Goal: Task Accomplishment & Management: Complete application form

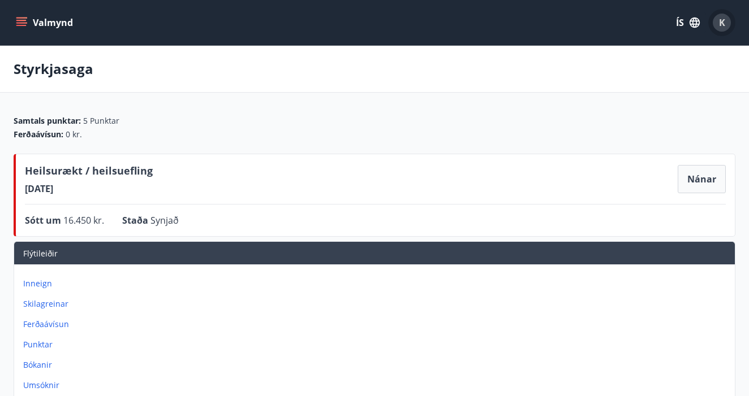
click at [725, 26] on div "K" at bounding box center [722, 23] width 18 height 18
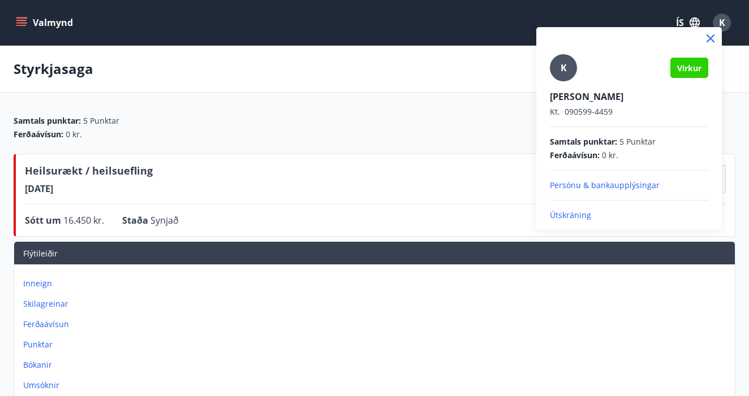
click at [66, 27] on div at bounding box center [374, 198] width 749 height 396
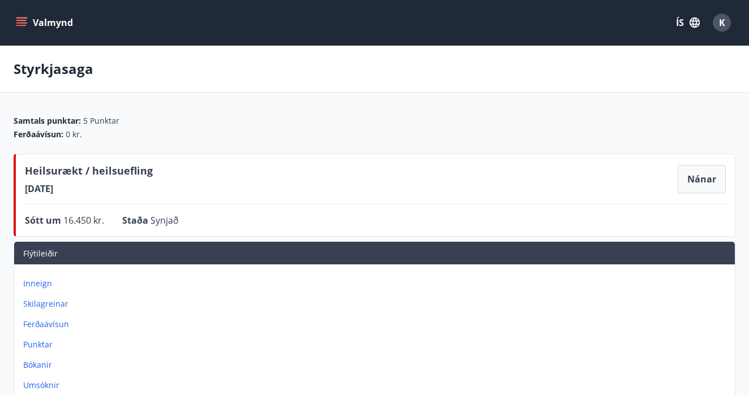
click at [36, 27] on button "Valmynd" at bounding box center [46, 22] width 64 height 20
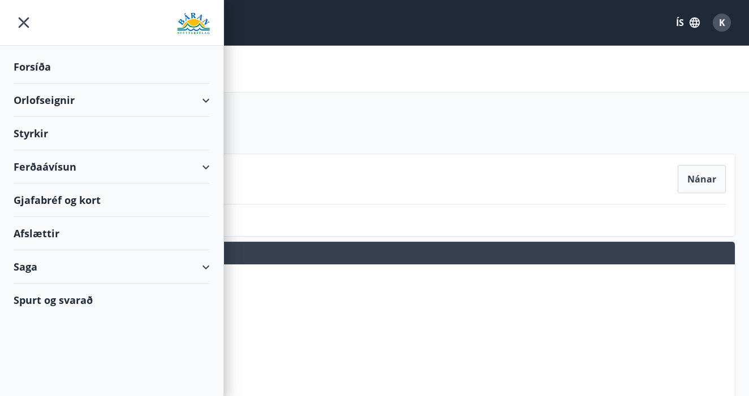
click at [202, 28] on img at bounding box center [193, 23] width 33 height 23
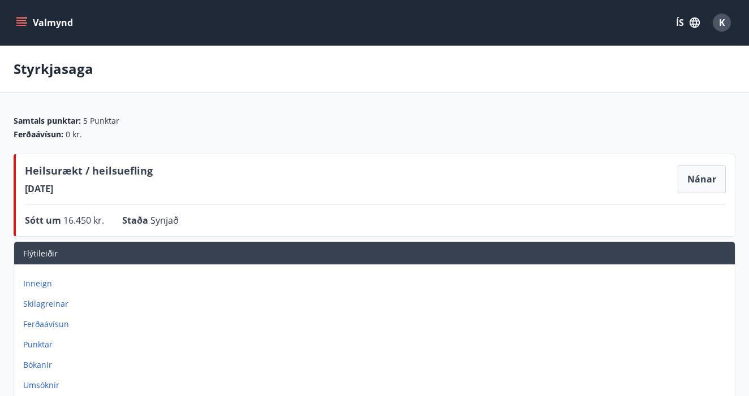
click at [724, 25] on span "K" at bounding box center [722, 22] width 6 height 12
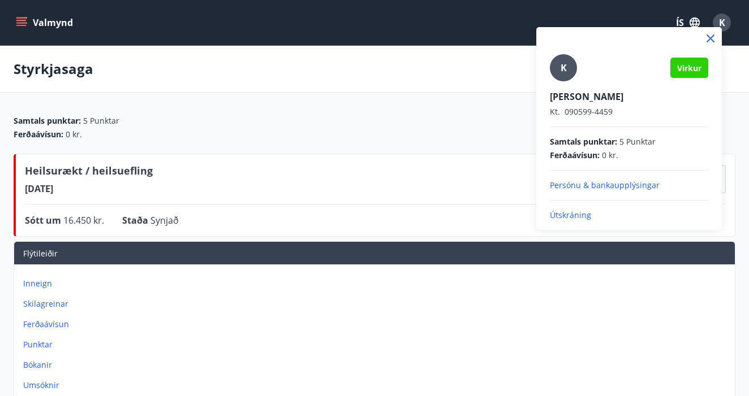
click at [36, 380] on div at bounding box center [374, 198] width 749 height 396
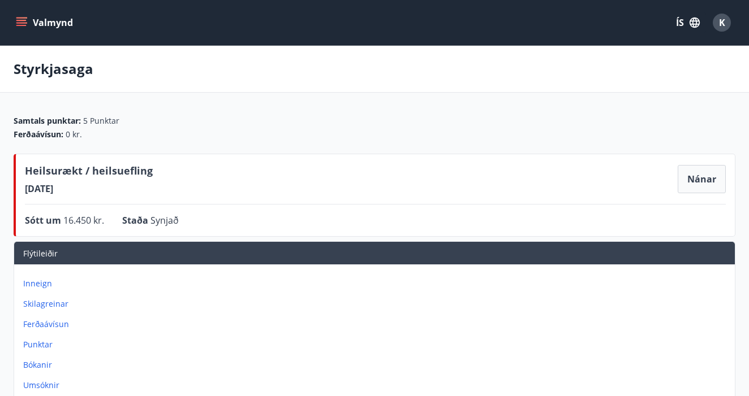
click at [43, 386] on p "Umsóknir" at bounding box center [376, 385] width 707 height 11
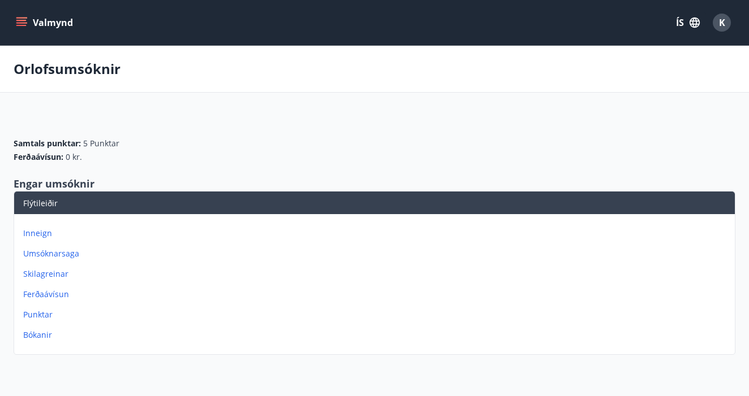
click at [44, 231] on p "Inneign" at bounding box center [376, 233] width 707 height 11
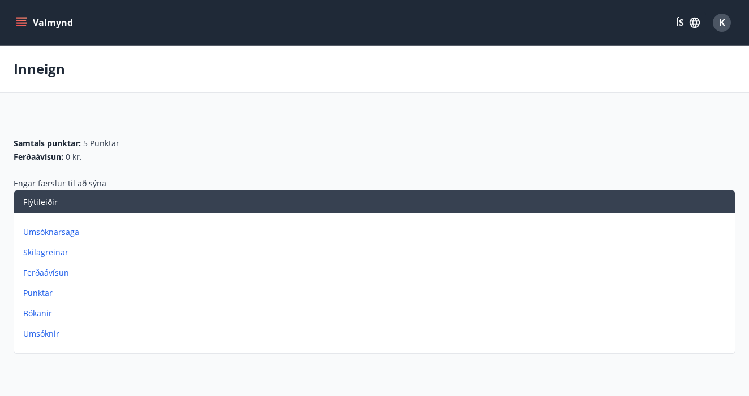
click at [55, 237] on p "Umsóknarsaga" at bounding box center [376, 232] width 707 height 11
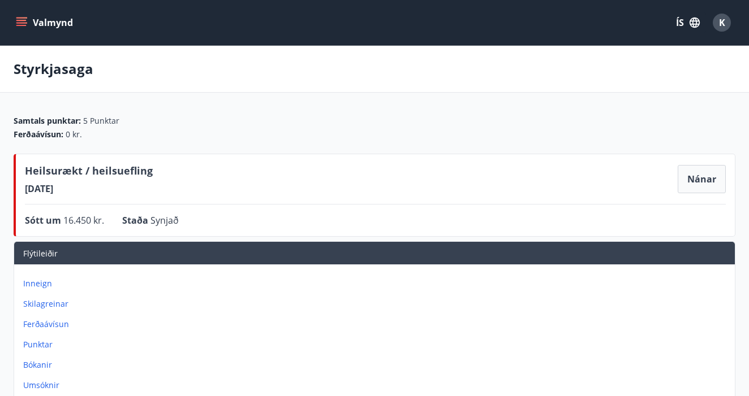
click at [48, 21] on button "Valmynd" at bounding box center [46, 22] width 64 height 20
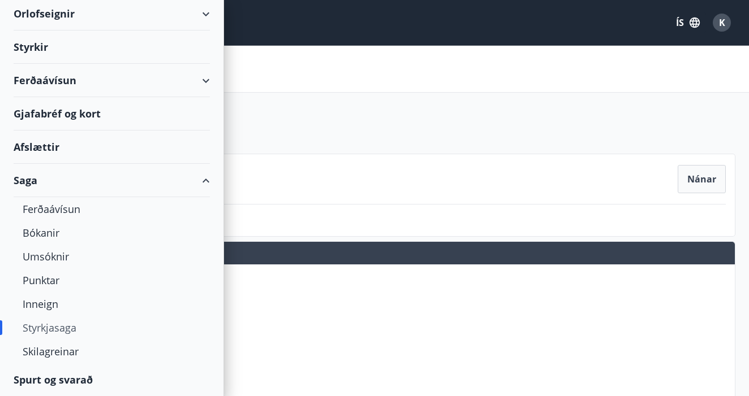
scroll to position [87, 0]
click at [27, 48] on div "Styrkir" at bounding box center [112, 47] width 196 height 33
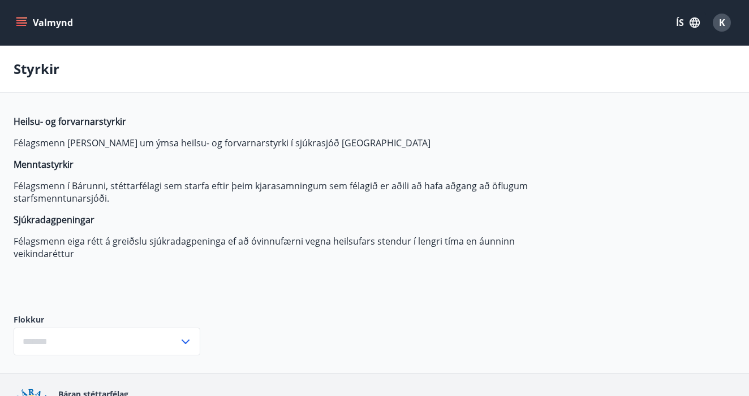
type input "***"
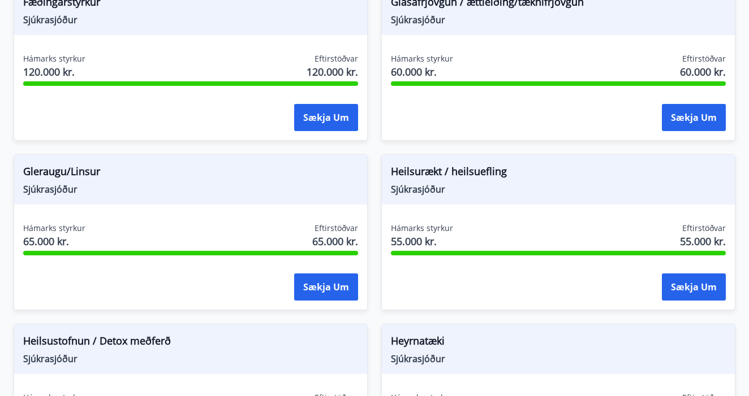
scroll to position [555, 0]
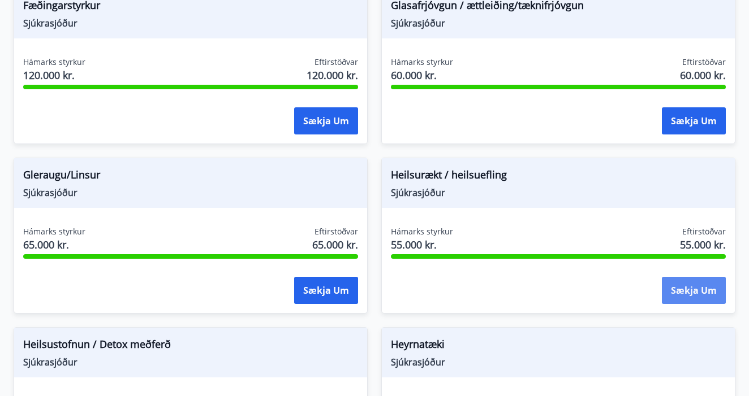
click at [692, 294] on button "Sækja um" at bounding box center [694, 290] width 64 height 27
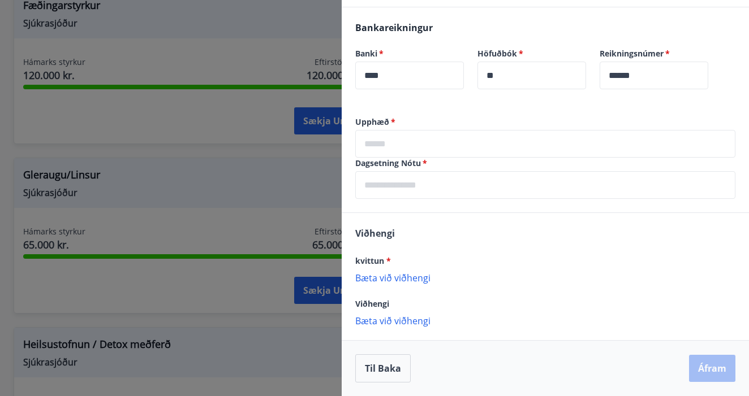
scroll to position [263, 0]
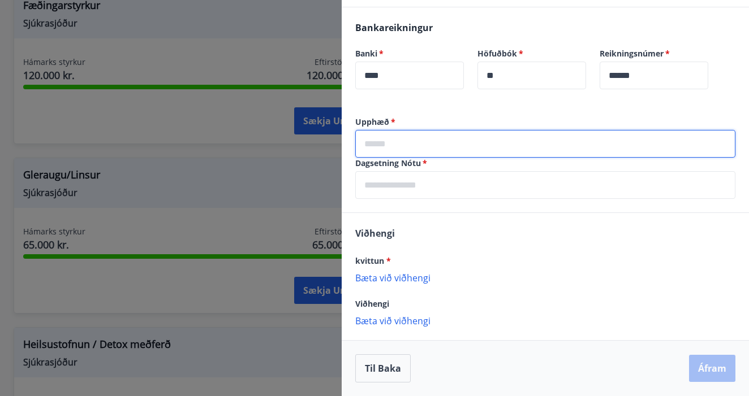
click at [451, 140] on input "text" at bounding box center [545, 144] width 380 height 28
click at [419, 185] on input "text" at bounding box center [545, 185] width 380 height 28
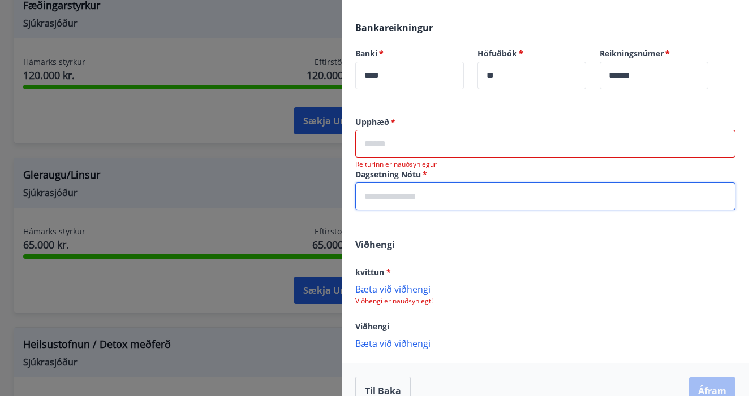
click at [440, 147] on input "text" at bounding box center [545, 144] width 380 height 28
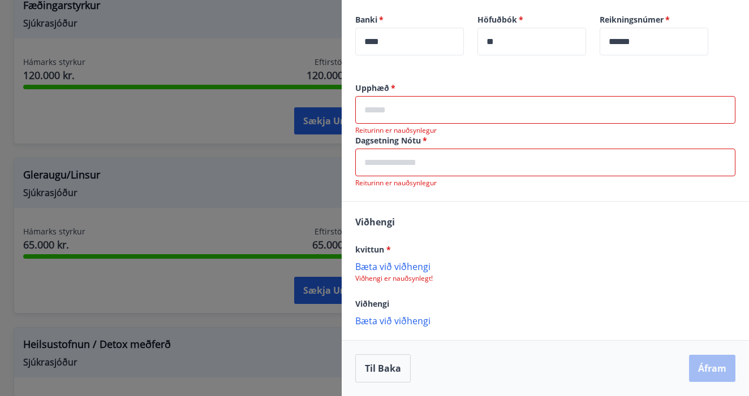
scroll to position [297, 0]
click at [422, 267] on p "Bæta við viðhengi" at bounding box center [545, 266] width 380 height 11
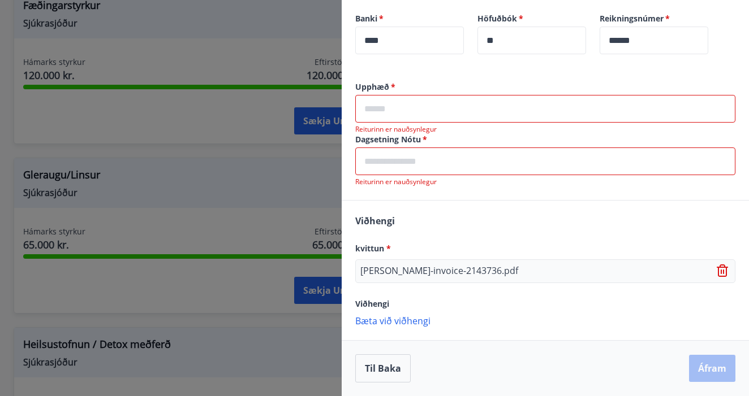
scroll to position [298, 0]
click at [446, 113] on input "text" at bounding box center [545, 109] width 380 height 28
click at [435, 157] on input "text" at bounding box center [545, 162] width 380 height 28
click at [435, 106] on input "text" at bounding box center [545, 109] width 380 height 28
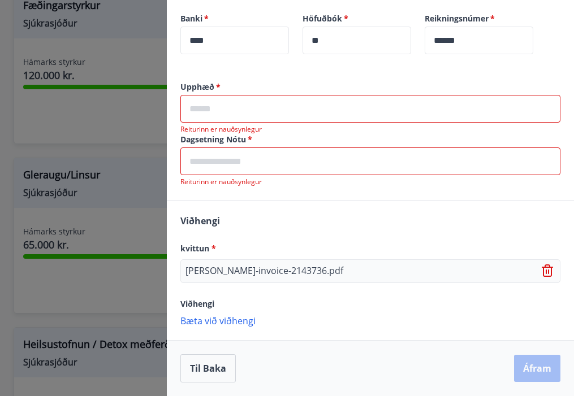
click at [227, 166] on input "text" at bounding box center [370, 162] width 380 height 28
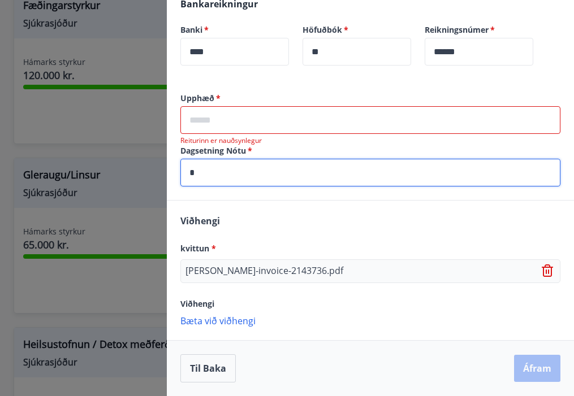
scroll to position [287, 0]
click at [247, 175] on input "**********" at bounding box center [370, 173] width 380 height 28
type input "**********"
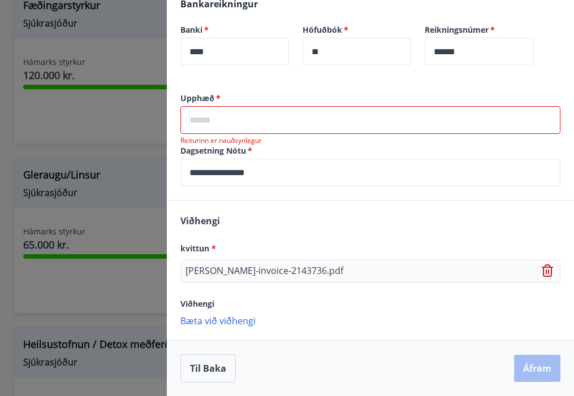
click at [261, 124] on input "text" at bounding box center [370, 120] width 380 height 28
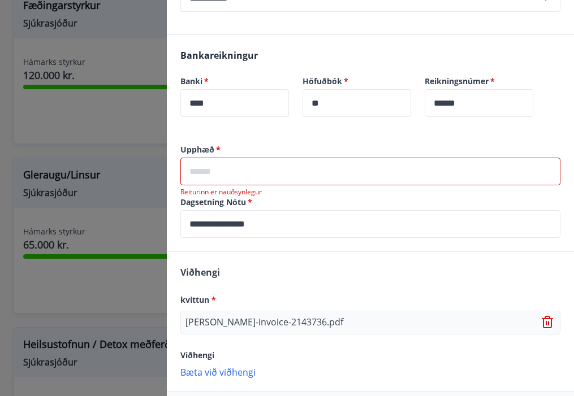
scroll to position [238, 0]
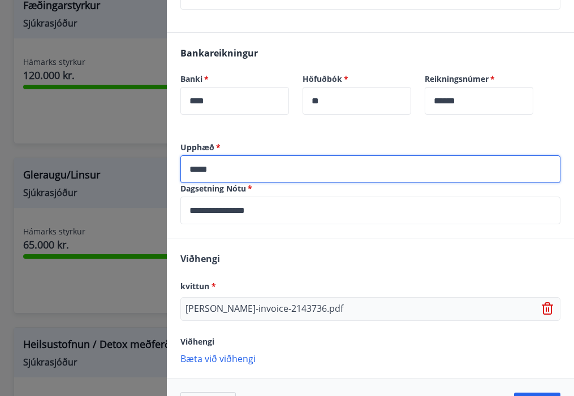
type input "*****"
click at [296, 135] on div "Bankareikningur Banki   * **** ​ Höfuðbók   * ** ​ Reikningsnúmer   * ****** ​" at bounding box center [370, 87] width 407 height 109
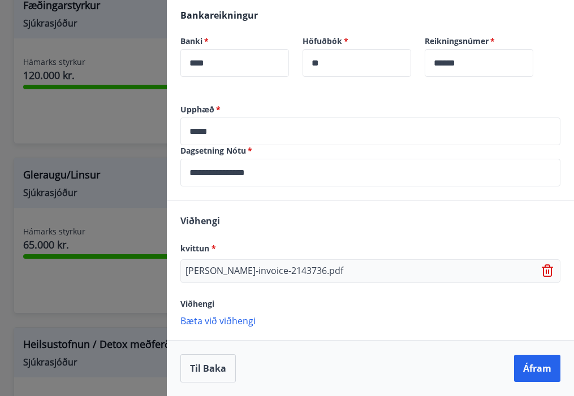
scroll to position [275, 0]
click at [537, 366] on button "Áfram" at bounding box center [537, 368] width 46 height 27
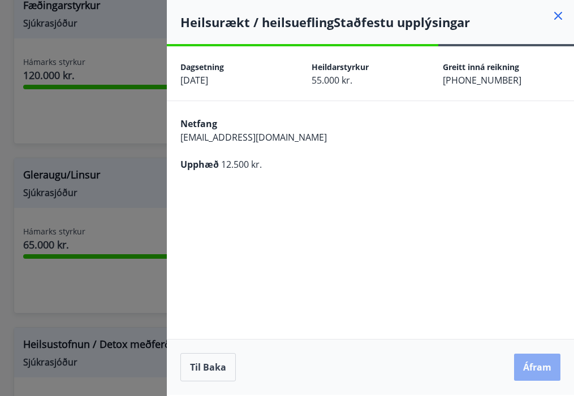
click at [537, 364] on button "Áfram" at bounding box center [537, 367] width 46 height 27
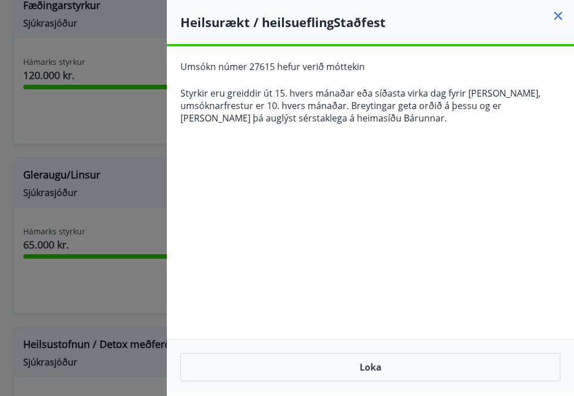
click at [557, 13] on icon at bounding box center [558, 16] width 14 height 14
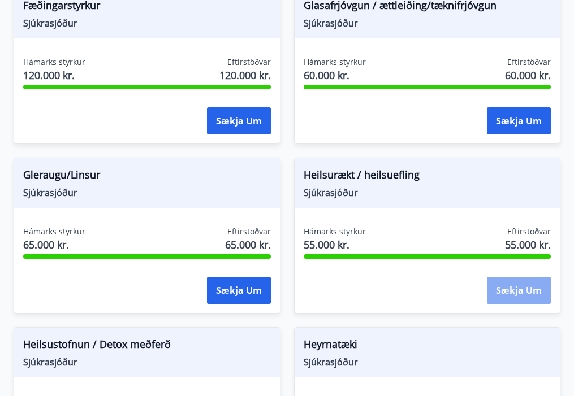
click at [506, 288] on button "Sækja um" at bounding box center [519, 290] width 64 height 27
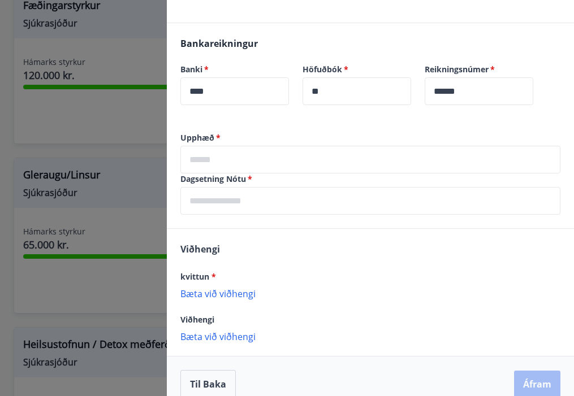
scroll to position [260, 0]
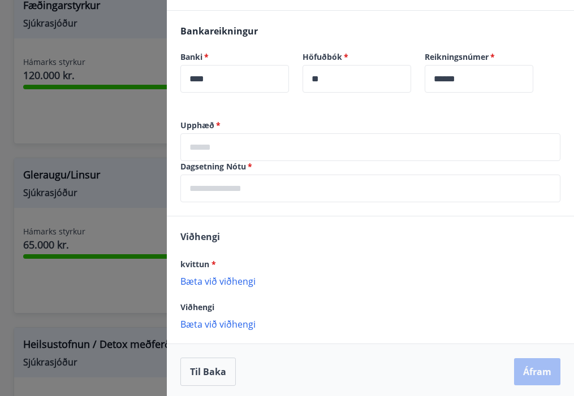
click at [272, 149] on input "text" at bounding box center [370, 147] width 380 height 28
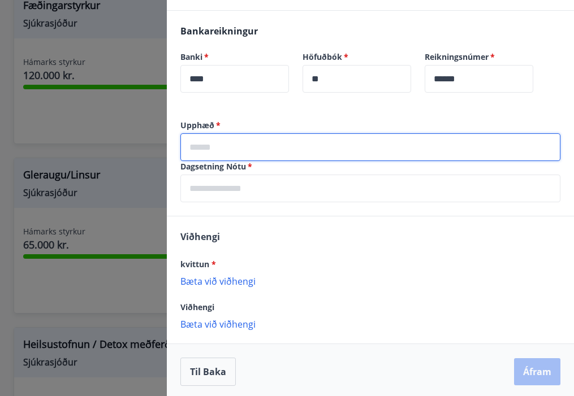
click at [204, 191] on input "text" at bounding box center [370, 189] width 380 height 28
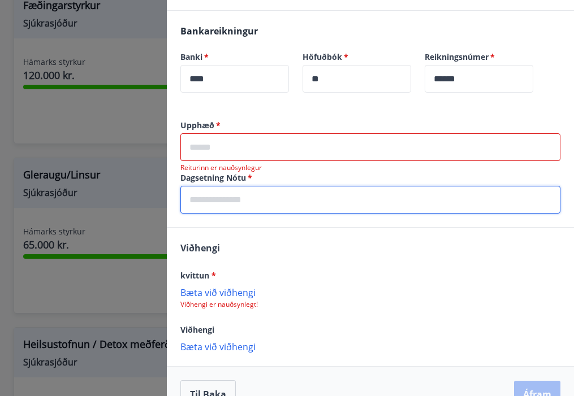
click at [204, 191] on input "text" at bounding box center [370, 200] width 380 height 28
click at [215, 202] on input "**********" at bounding box center [370, 200] width 380 height 28
click at [217, 200] on input "**********" at bounding box center [370, 200] width 380 height 28
type input "**********"
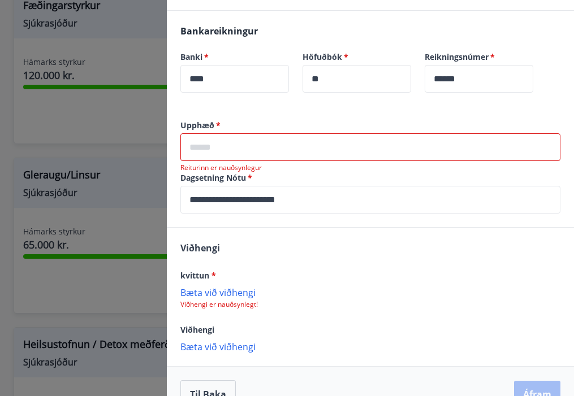
click at [245, 154] on input "text" at bounding box center [370, 147] width 380 height 28
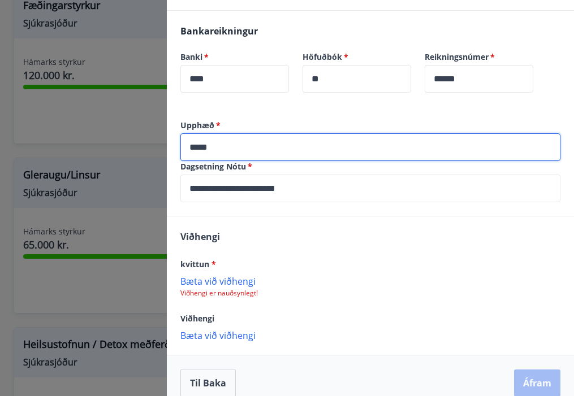
type input "*****"
click at [312, 253] on div "Viðhengi kvittun * [PERSON_NAME] við viðhengi Viðhengi er nauðsynlegt! Viðhengi…" at bounding box center [370, 286] width 407 height 138
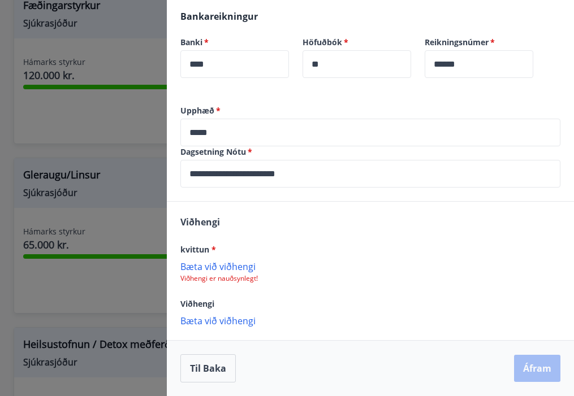
scroll to position [274, 0]
click at [227, 265] on p "Bæta við viðhengi" at bounding box center [370, 266] width 380 height 11
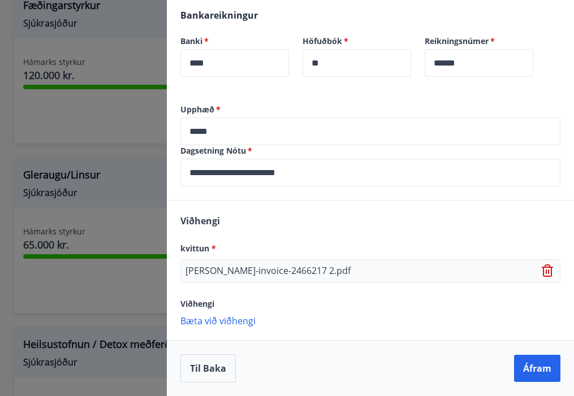
scroll to position [275, 0]
click at [546, 368] on button "Áfram" at bounding box center [537, 368] width 46 height 27
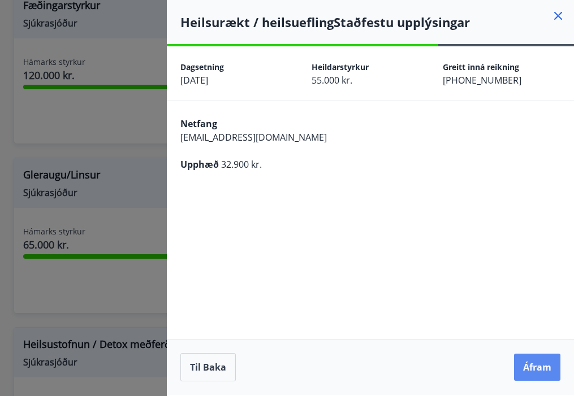
click at [538, 370] on button "Áfram" at bounding box center [537, 367] width 46 height 27
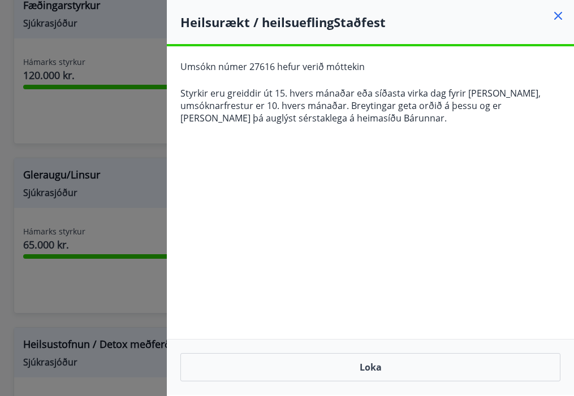
click at [558, 16] on icon at bounding box center [559, 16] width 2 height 2
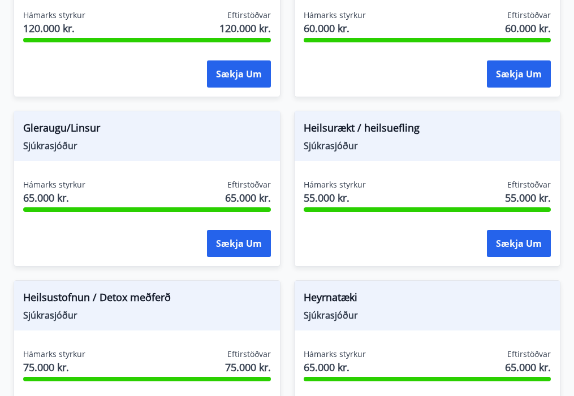
scroll to position [589, 0]
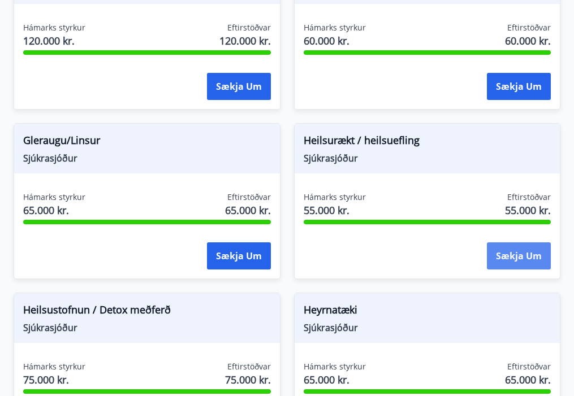
click at [524, 253] on button "Sækja um" at bounding box center [519, 256] width 64 height 27
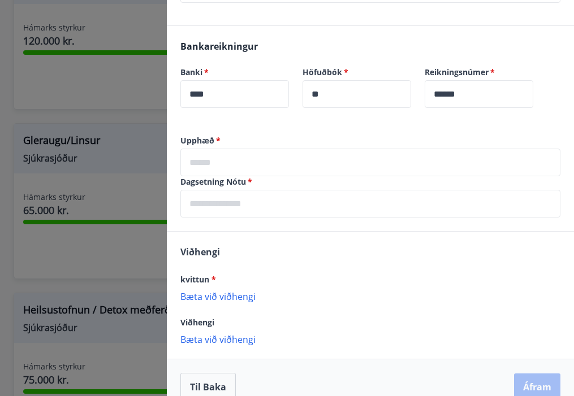
scroll to position [256, 0]
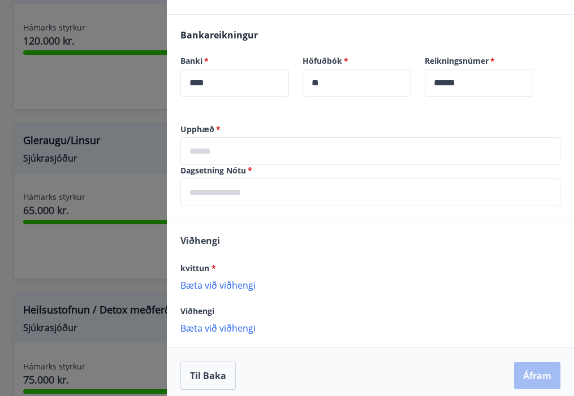
click at [256, 149] on input "text" at bounding box center [370, 151] width 380 height 28
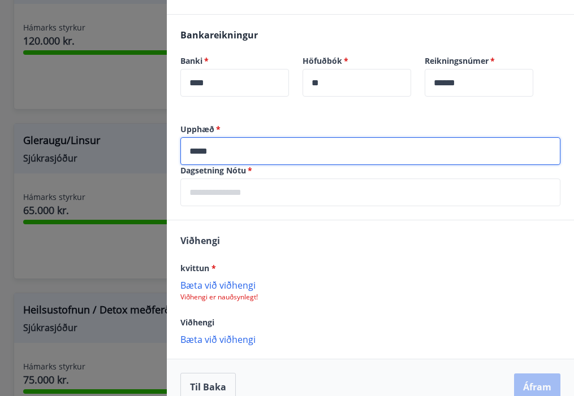
type input "*****"
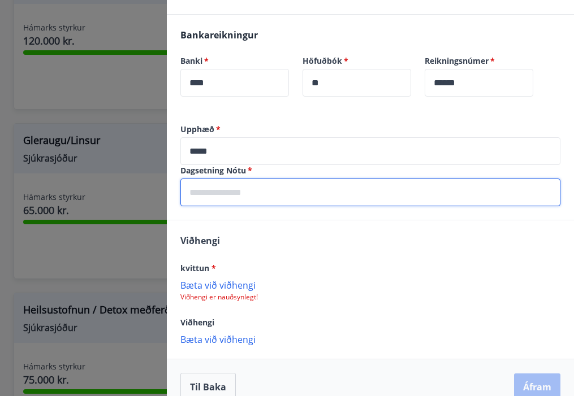
click at [291, 195] on input "text" at bounding box center [370, 193] width 380 height 28
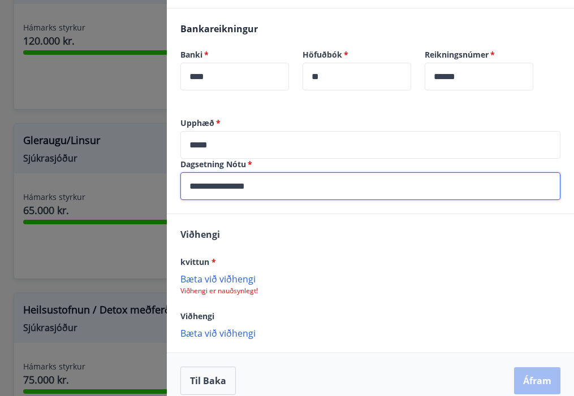
type input "**********"
click at [233, 281] on p "Bæta við viðhengi" at bounding box center [370, 278] width 380 height 11
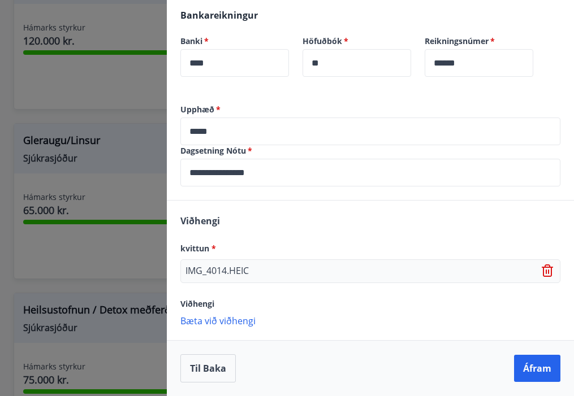
scroll to position [275, 0]
click at [225, 271] on p "IMG_4014.HEIC" at bounding box center [216, 272] width 63 height 14
click at [245, 273] on p "IMG_4014.HEIC" at bounding box center [216, 272] width 63 height 14
click at [548, 270] on icon at bounding box center [549, 272] width 14 height 14
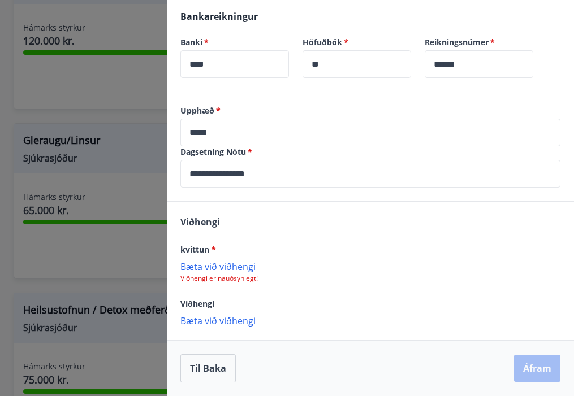
scroll to position [274, 0]
click at [242, 269] on p "Bæta við viðhengi" at bounding box center [370, 266] width 380 height 11
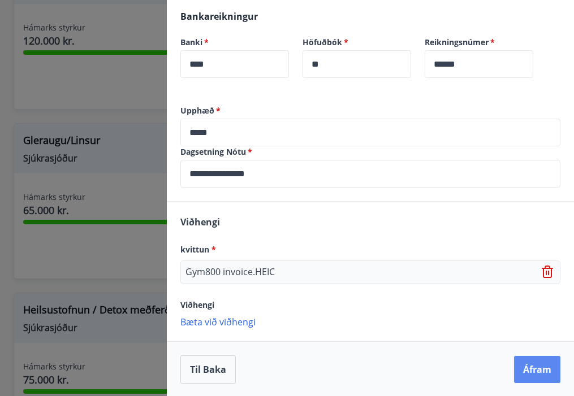
click at [550, 373] on button "Áfram" at bounding box center [537, 369] width 46 height 27
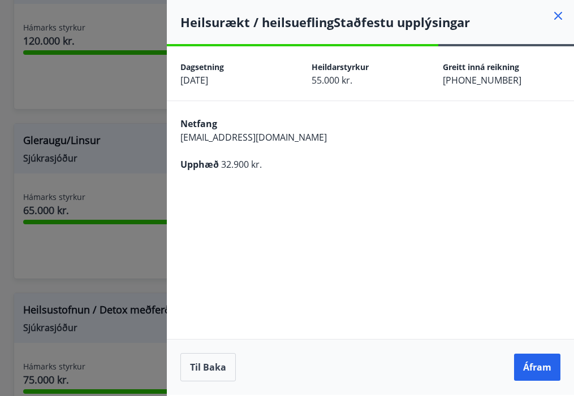
scroll to position [0, 0]
click at [546, 369] on button "Áfram" at bounding box center [537, 367] width 46 height 27
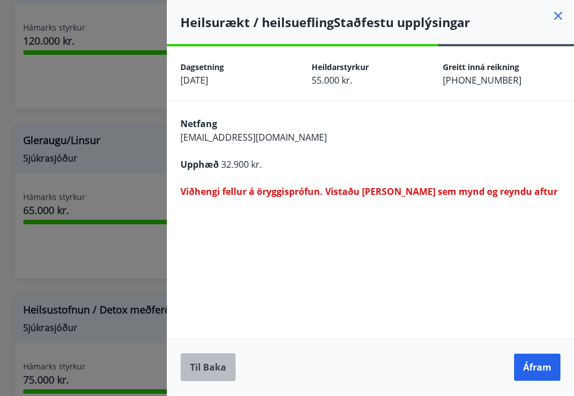
click at [222, 370] on button "Til baka" at bounding box center [207, 367] width 55 height 28
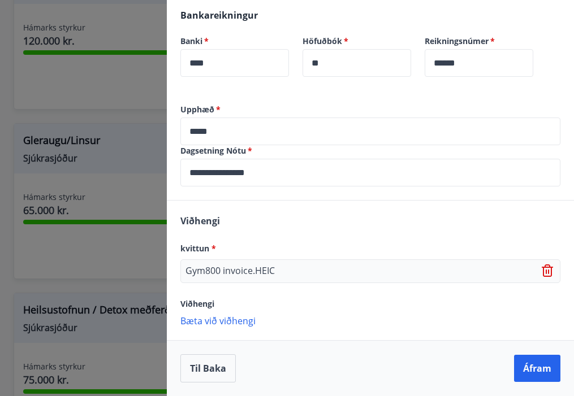
scroll to position [275, 0]
click at [548, 272] on icon at bounding box center [548, 272] width 1 height 5
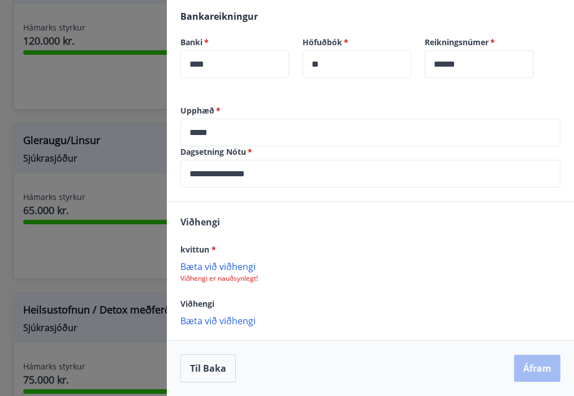
click at [227, 267] on p "Bæta við viðhengi" at bounding box center [370, 266] width 380 height 11
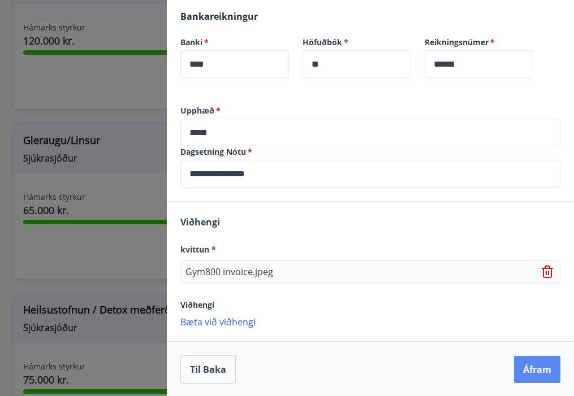
click at [532, 367] on button "Áfram" at bounding box center [537, 369] width 46 height 27
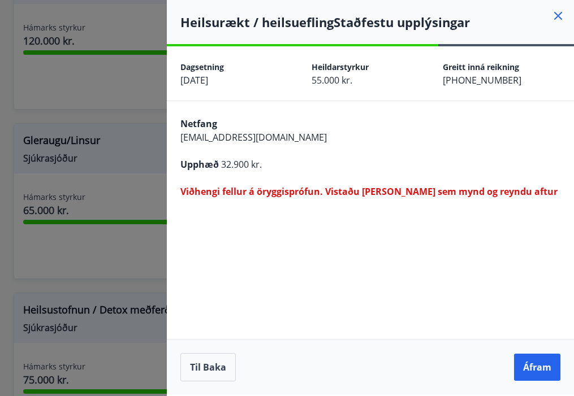
scroll to position [0, 0]
click at [218, 371] on button "Til baka" at bounding box center [207, 367] width 55 height 28
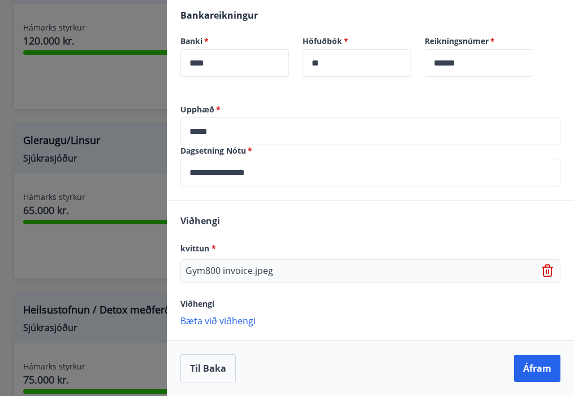
click at [549, 271] on icon at bounding box center [548, 272] width 1 height 5
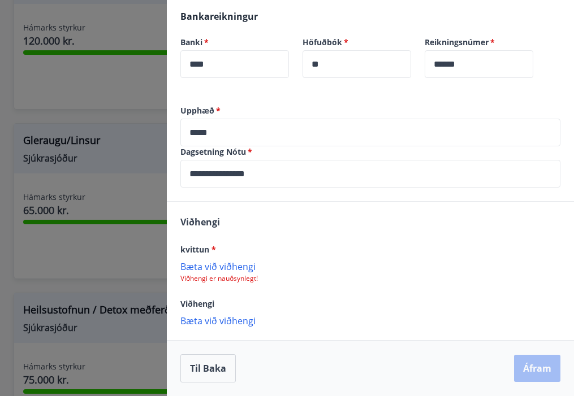
scroll to position [274, 0]
click at [221, 269] on p "Bæta við viðhengi" at bounding box center [370, 266] width 380 height 11
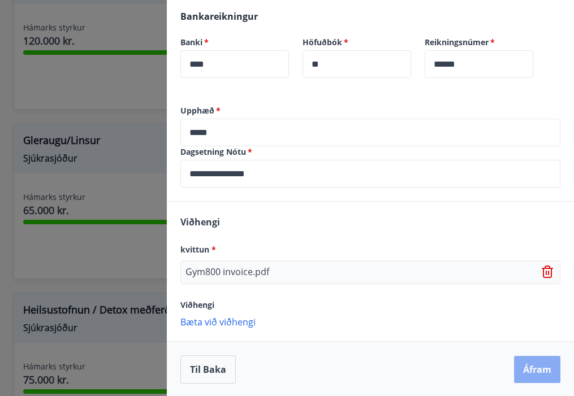
click at [535, 372] on button "Áfram" at bounding box center [537, 369] width 46 height 27
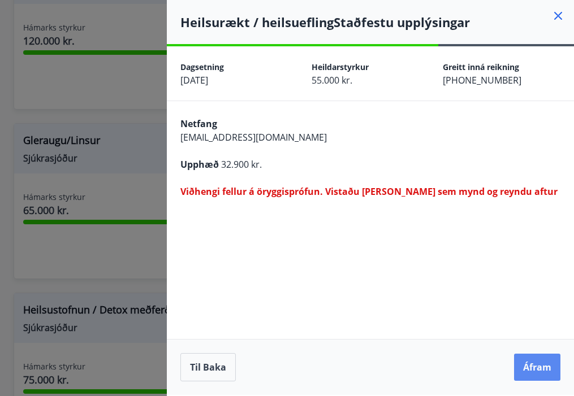
click at [533, 362] on button "Áfram" at bounding box center [537, 367] width 46 height 27
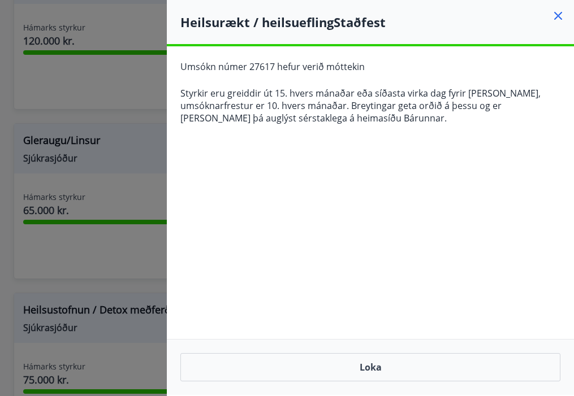
click at [562, 14] on icon at bounding box center [558, 16] width 14 height 14
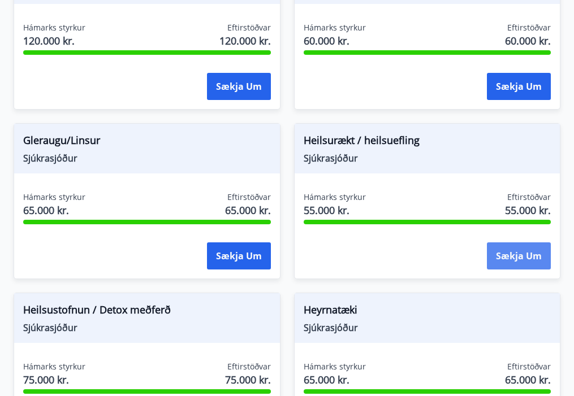
click at [528, 257] on button "Sækja um" at bounding box center [519, 256] width 64 height 27
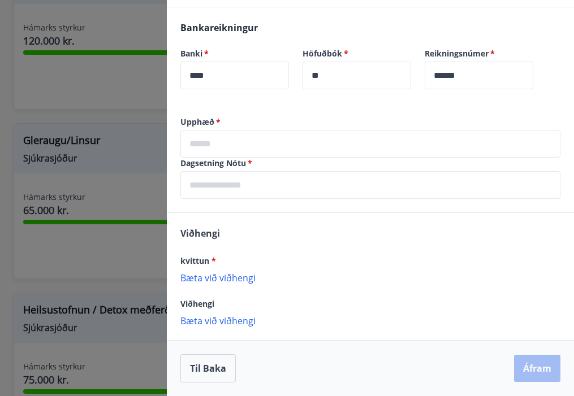
scroll to position [263, 0]
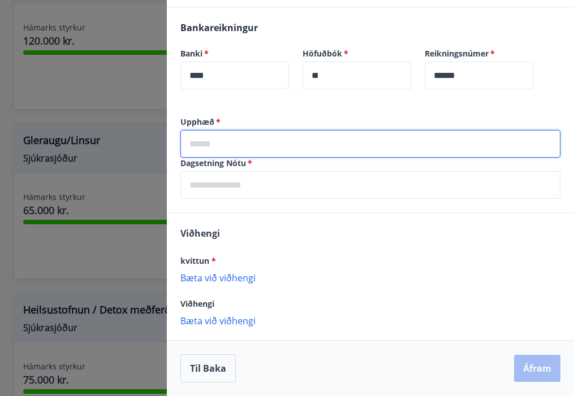
click at [301, 152] on input "text" at bounding box center [370, 144] width 380 height 28
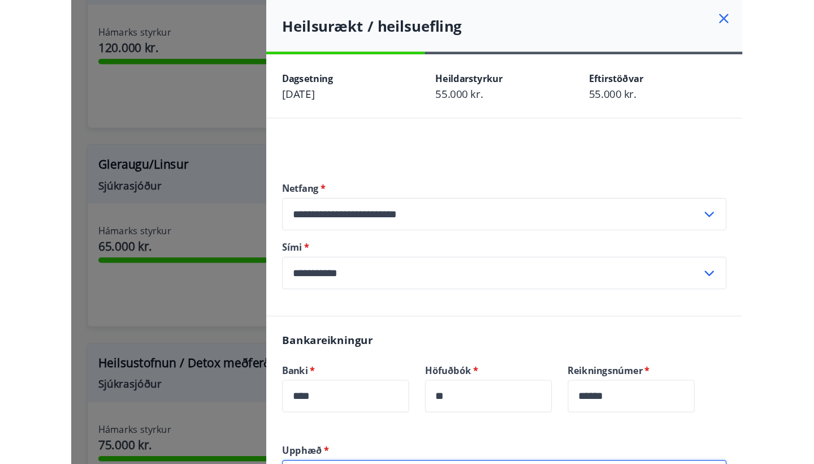
scroll to position [0, 0]
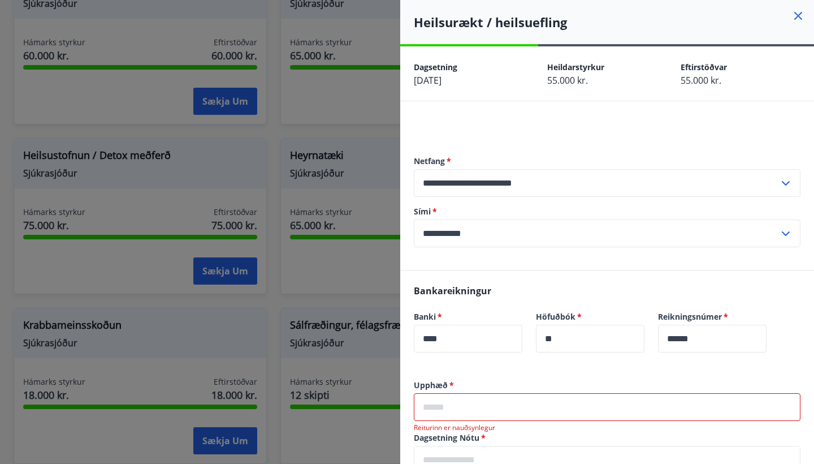
click at [748, 15] on icon at bounding box center [799, 16] width 14 height 14
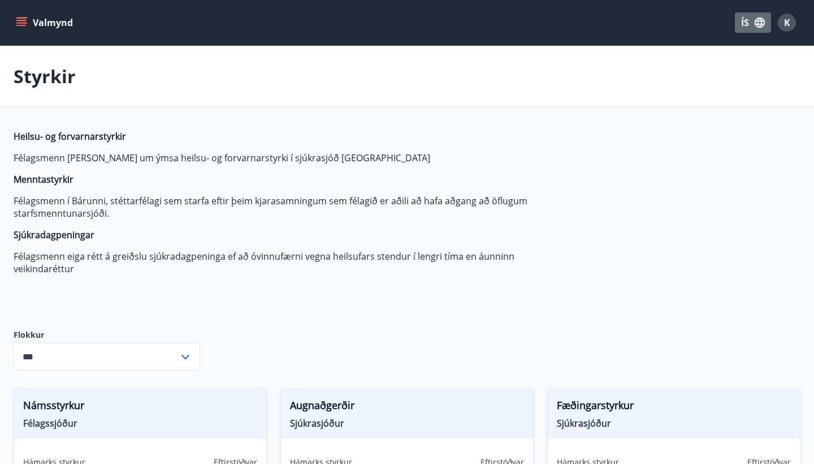
click at [748, 27] on button "ÍS" at bounding box center [753, 22] width 36 height 20
click at [623, 70] on span "English" at bounding box center [618, 71] width 28 height 11
click at [14, 24] on button "Menu" at bounding box center [39, 22] width 50 height 20
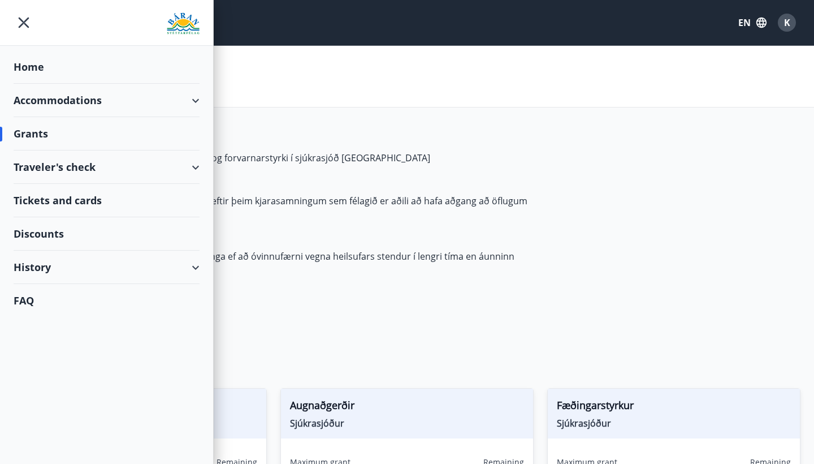
click at [42, 273] on div "History" at bounding box center [107, 267] width 186 height 33
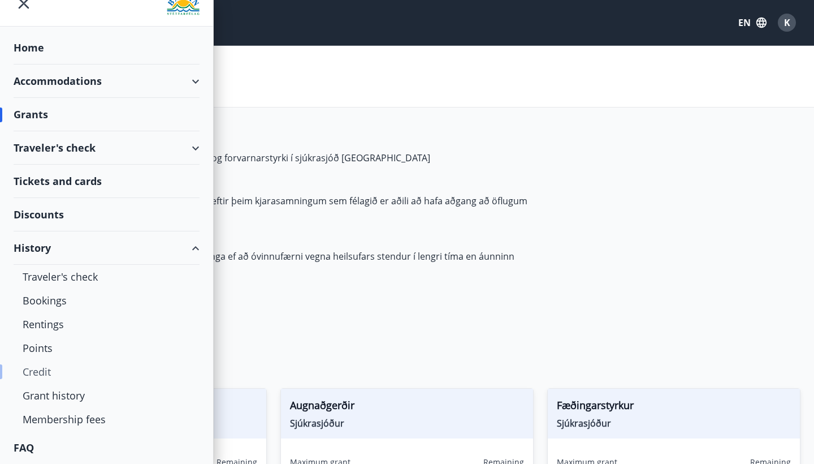
scroll to position [19, 0]
click at [54, 395] on div "Grant history" at bounding box center [107, 395] width 168 height 24
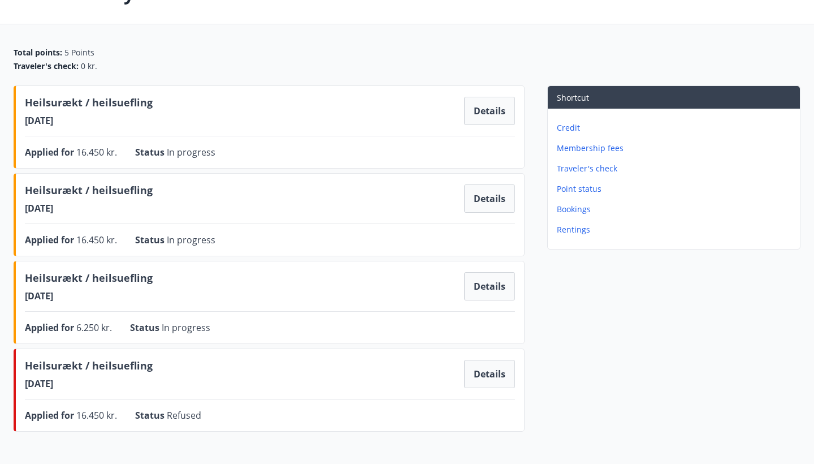
scroll to position [84, 0]
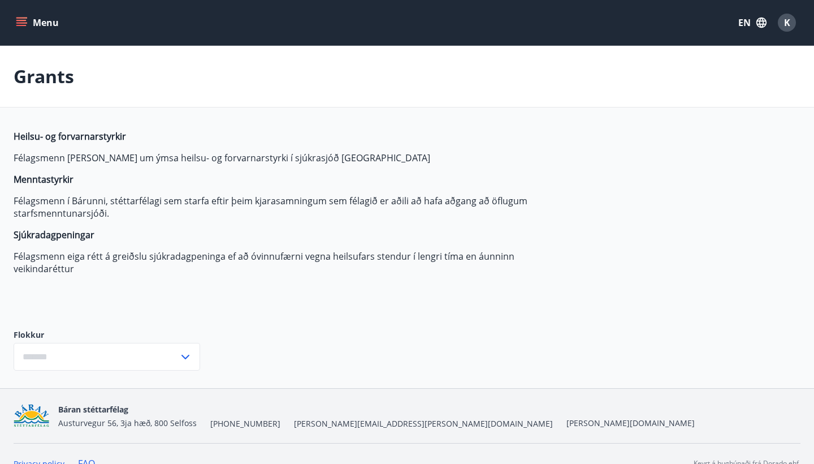
type input "***"
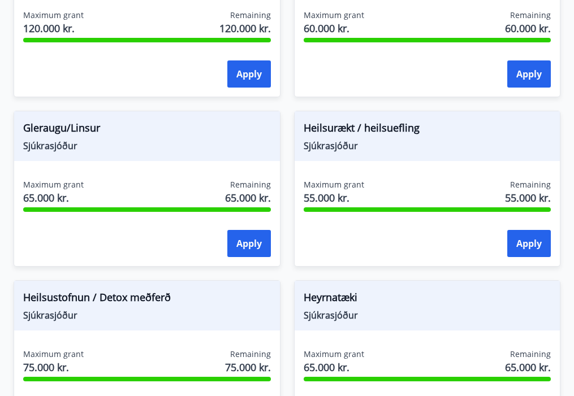
scroll to position [620, 0]
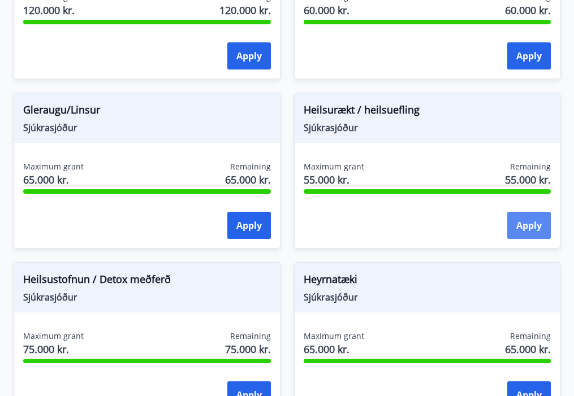
click at [543, 227] on button "Apply" at bounding box center [529, 225] width 44 height 27
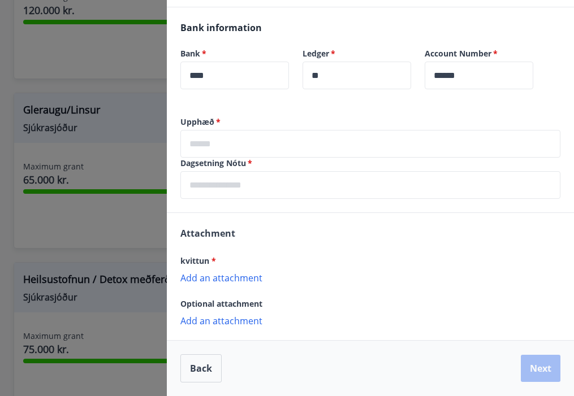
scroll to position [263, 0]
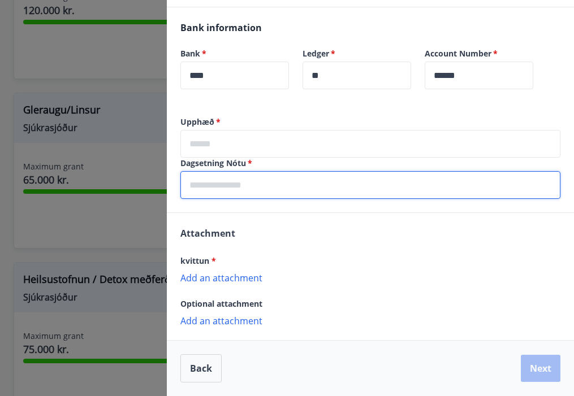
click at [220, 189] on input "text" at bounding box center [370, 185] width 380 height 28
click at [221, 189] on input "text" at bounding box center [370, 185] width 380 height 28
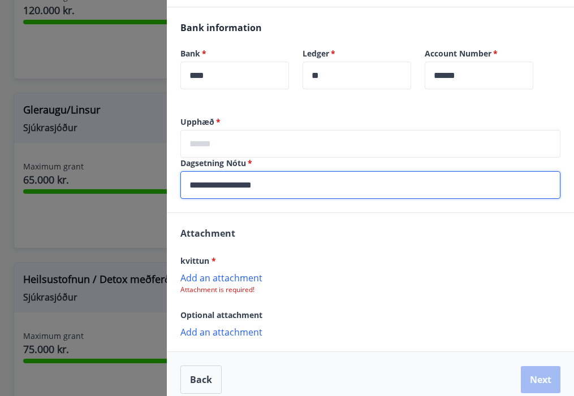
type input "**********"
click at [269, 143] on input "text" at bounding box center [370, 144] width 380 height 28
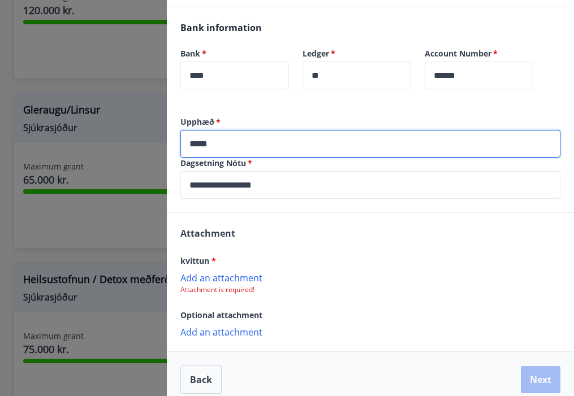
type input "*****"
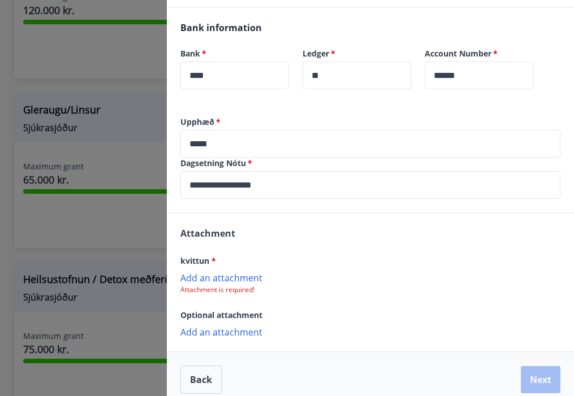
click at [335, 121] on label "Upphæð   *" at bounding box center [370, 121] width 380 height 11
click at [224, 292] on p "Attachment is required!" at bounding box center [370, 290] width 380 height 9
click at [224, 279] on p "Add an attachment" at bounding box center [370, 277] width 380 height 11
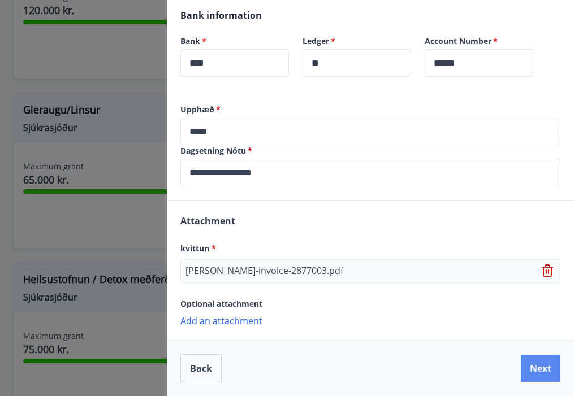
scroll to position [275, 0]
click at [542, 366] on button "Next" at bounding box center [541, 368] width 40 height 27
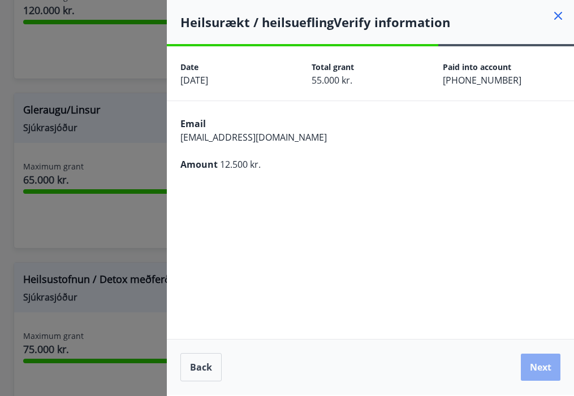
click at [537, 370] on button "Next" at bounding box center [541, 367] width 40 height 27
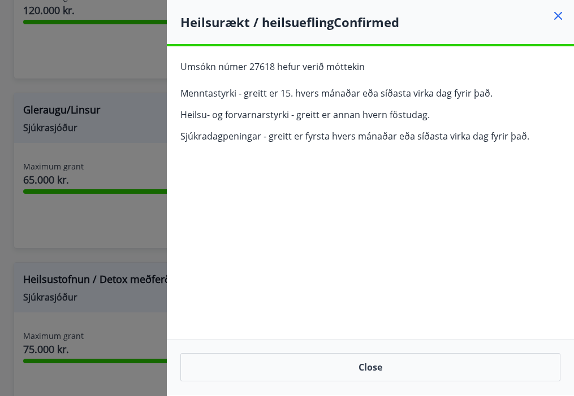
click at [558, 20] on icon at bounding box center [558, 16] width 14 height 14
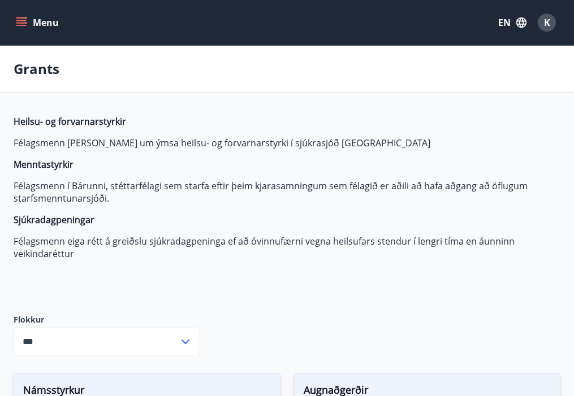
click at [29, 28] on button "Menu" at bounding box center [39, 22] width 50 height 20
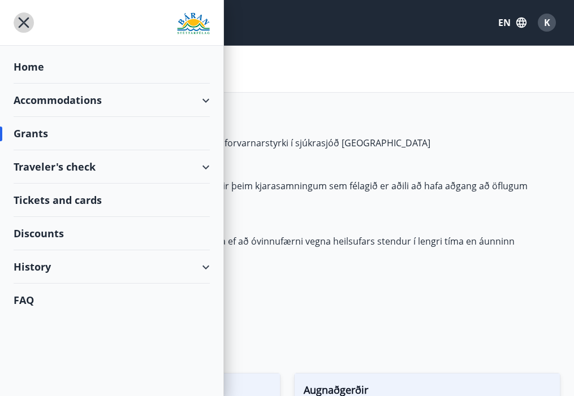
click at [25, 23] on icon "menu" at bounding box center [24, 22] width 20 height 20
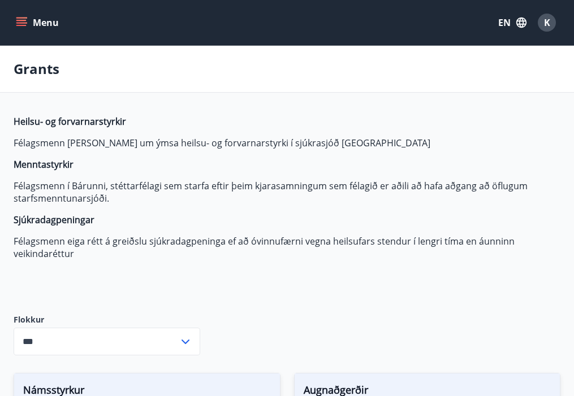
click at [48, 27] on button "Menu" at bounding box center [39, 22] width 50 height 20
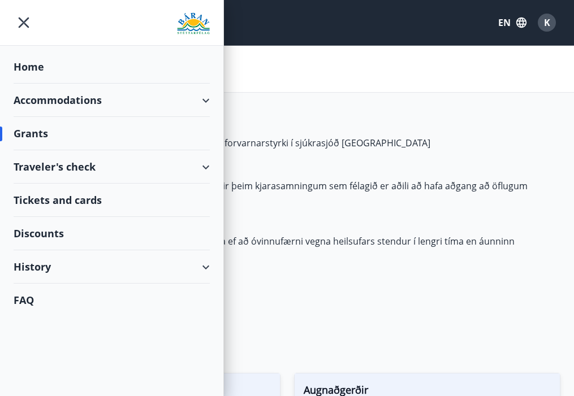
click at [22, 21] on icon "menu" at bounding box center [24, 23] width 11 height 11
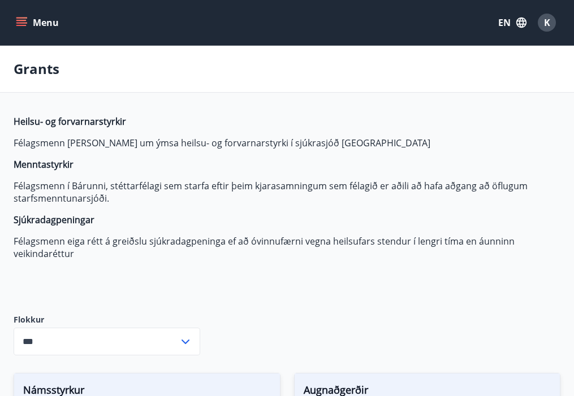
click at [422, 1] on div "Menu EN K" at bounding box center [287, 22] width 574 height 45
